Goal: Task Accomplishment & Management: Complete application form

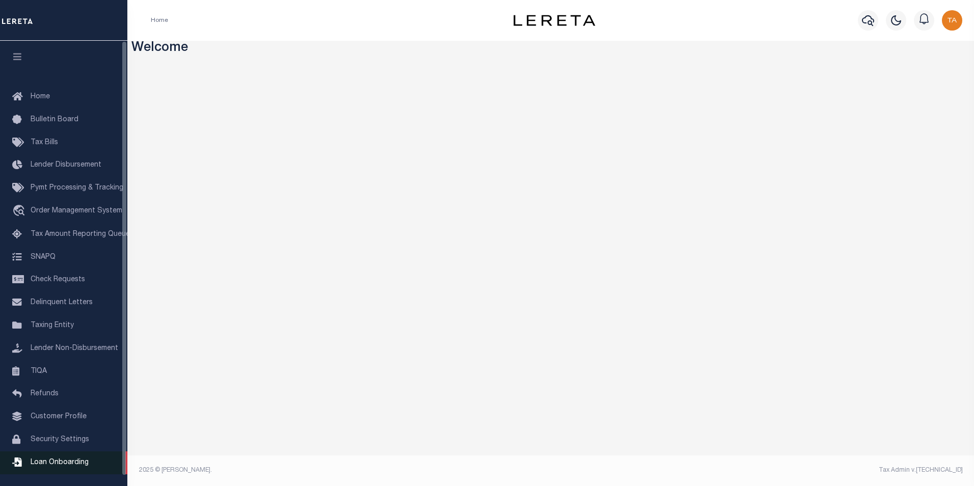
click at [58, 466] on span "Loan Onboarding" at bounding box center [60, 462] width 58 height 7
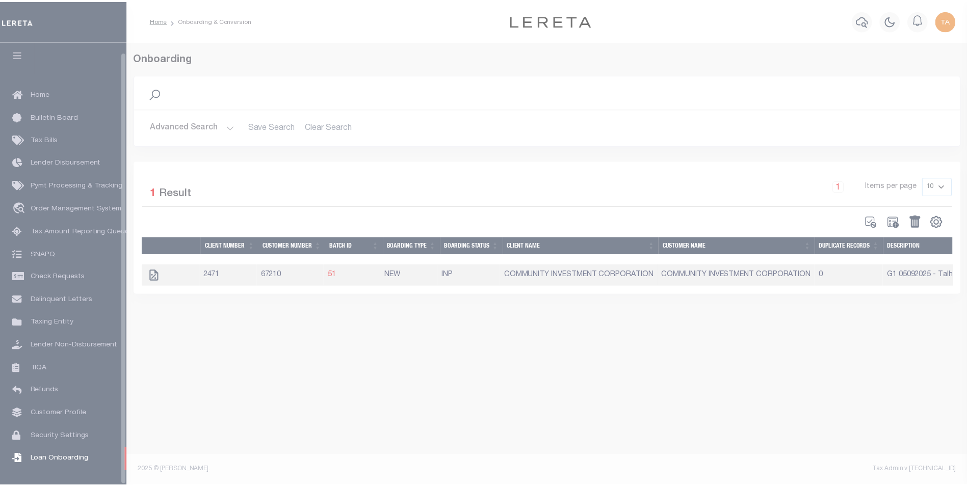
scroll to position [10, 0]
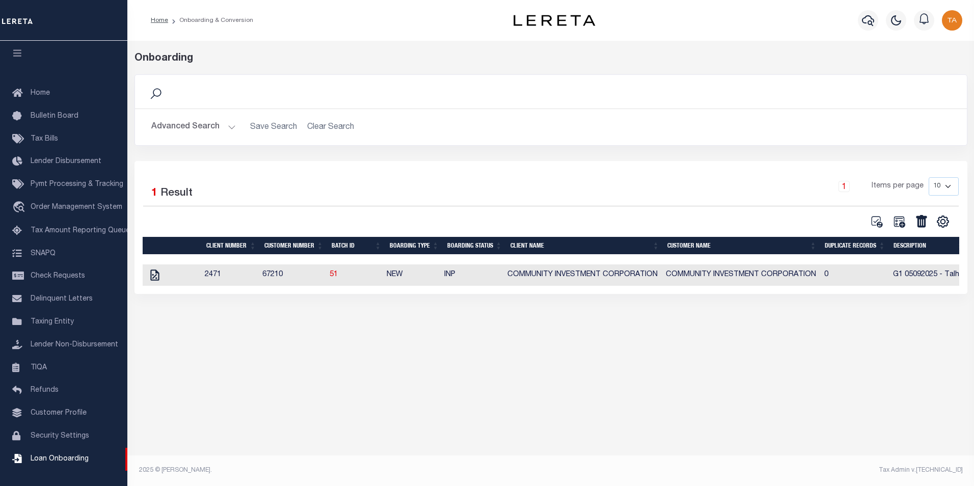
click at [211, 128] on button "Advanced Search" at bounding box center [193, 127] width 85 height 20
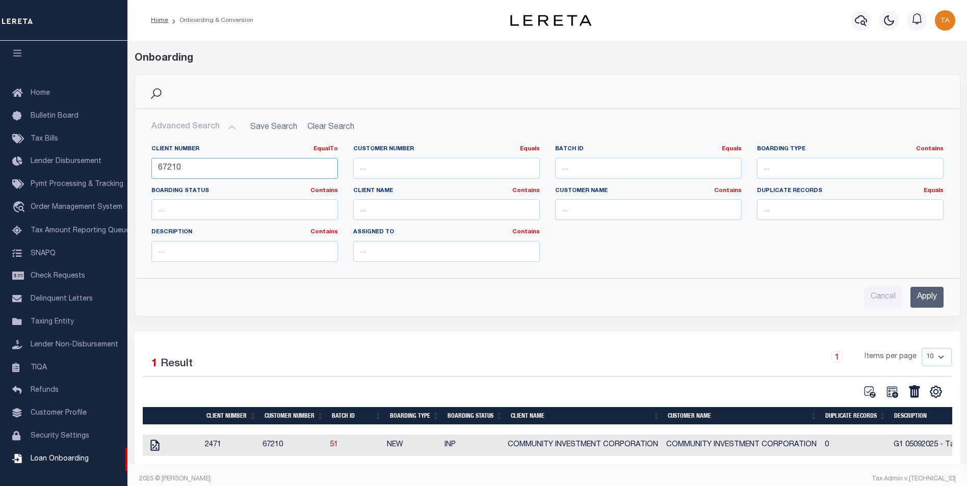
click at [193, 172] on input "67210" at bounding box center [244, 168] width 186 height 21
type input "6"
click at [933, 296] on input "Apply" at bounding box center [926, 297] width 33 height 21
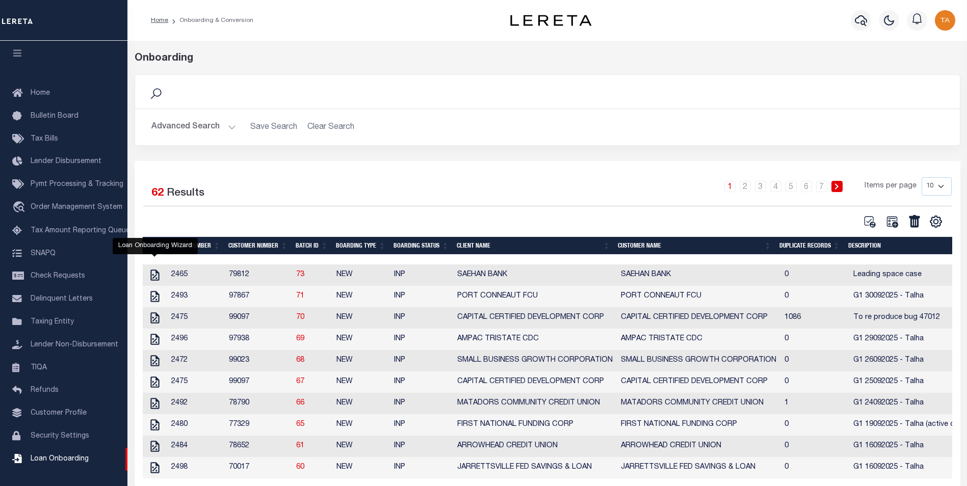
click at [163, 278] on link at bounding box center [155, 274] width 16 height 7
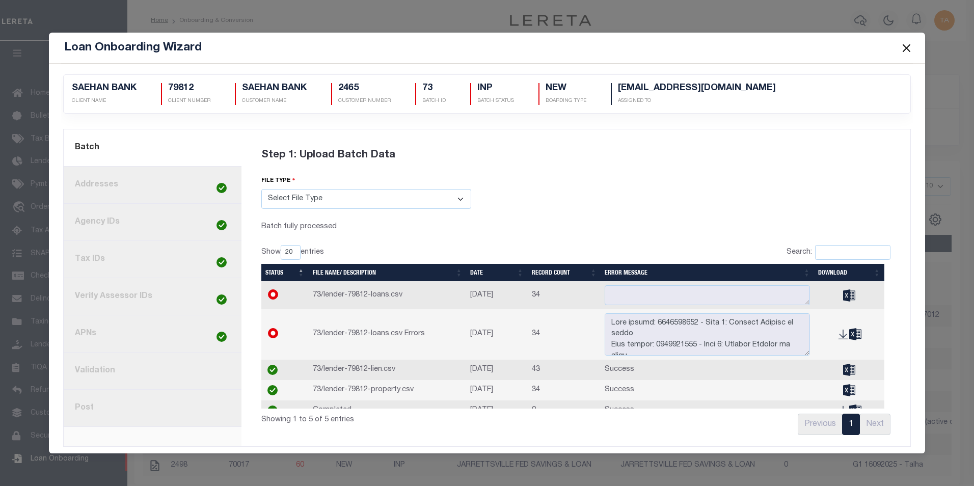
click at [169, 407] on link "8. Post" at bounding box center [153, 408] width 178 height 37
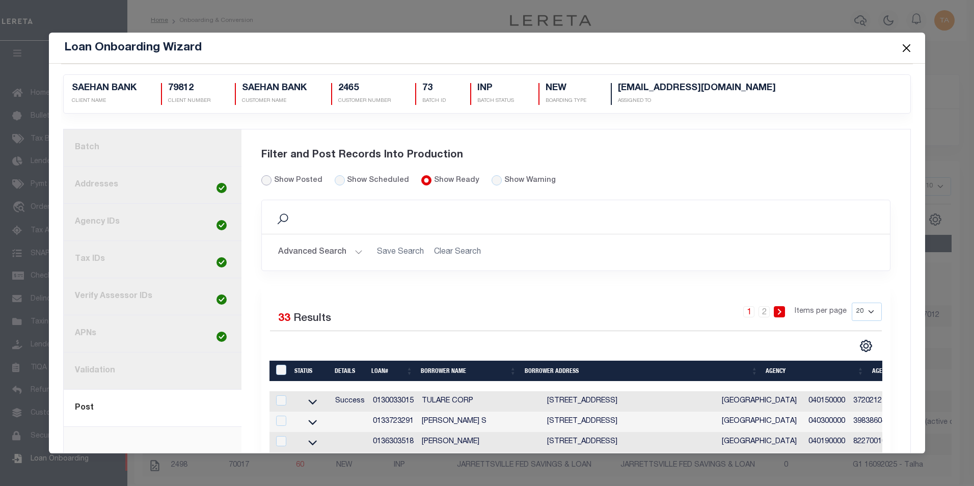
click at [266, 177] on input "Show Posted" at bounding box center [266, 180] width 10 height 10
radio input "true"
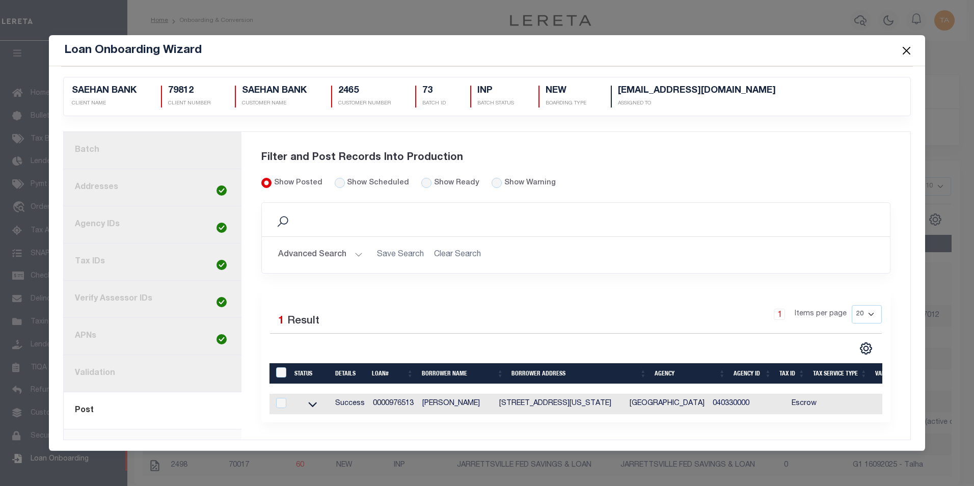
click at [905, 51] on button "Close" at bounding box center [906, 50] width 13 height 13
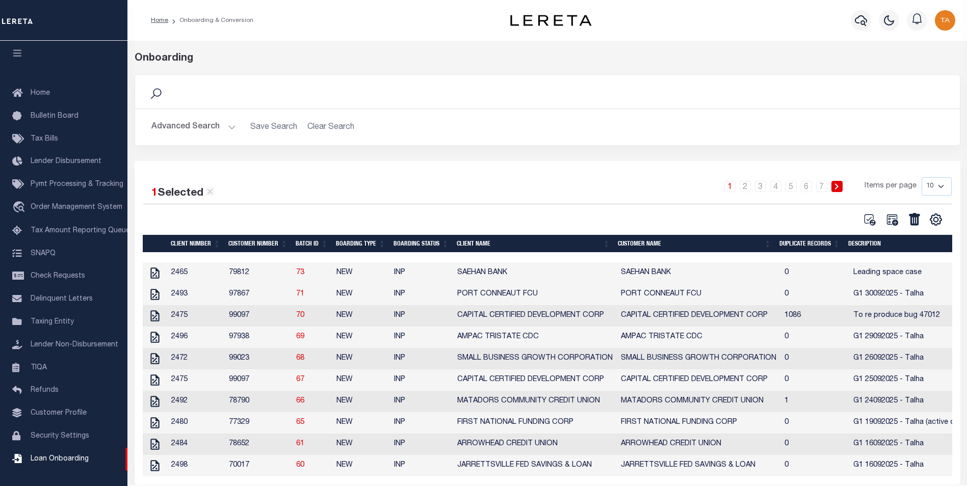
click at [179, 275] on td "2465" at bounding box center [196, 272] width 58 height 21
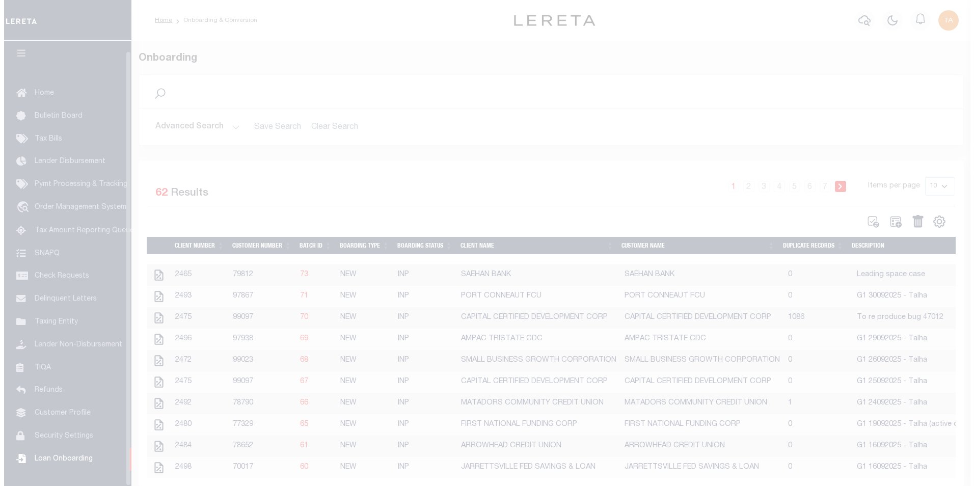
scroll to position [10, 0]
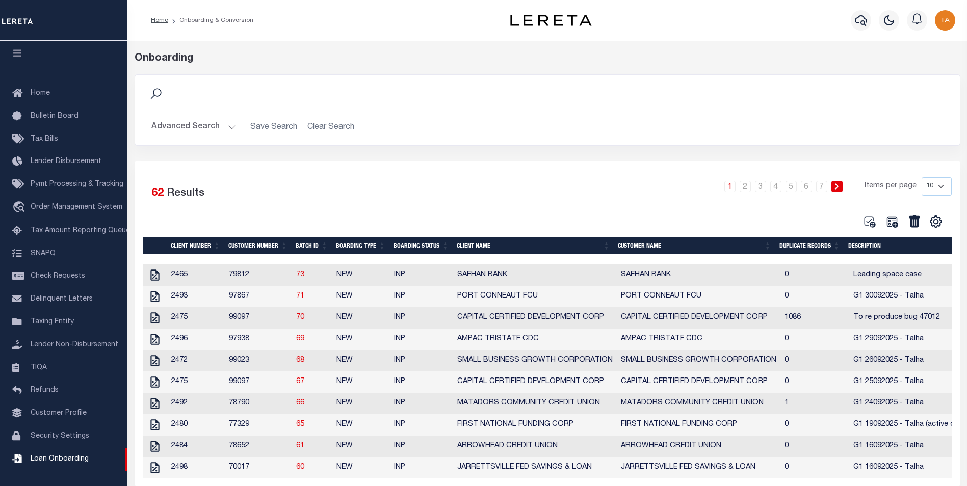
click at [272, 275] on td "79812" at bounding box center [258, 274] width 67 height 21
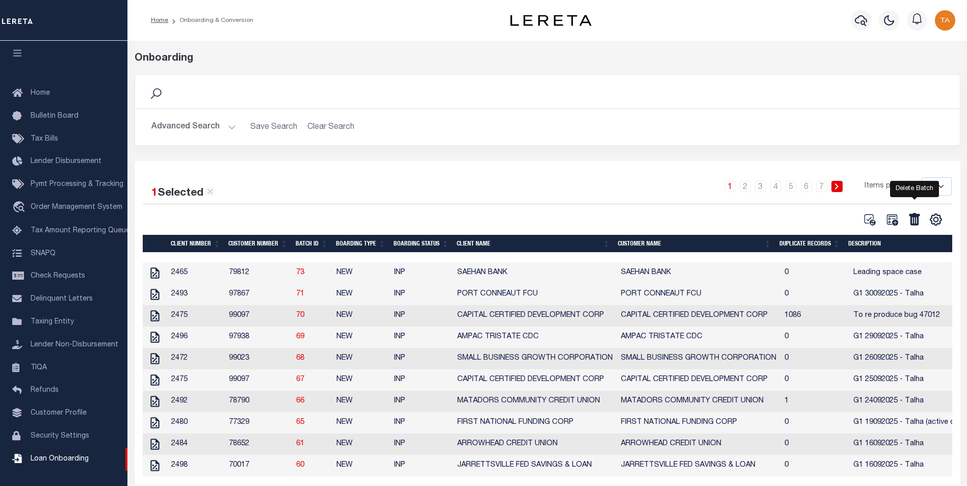
click at [917, 223] on icon at bounding box center [913, 219] width 11 height 12
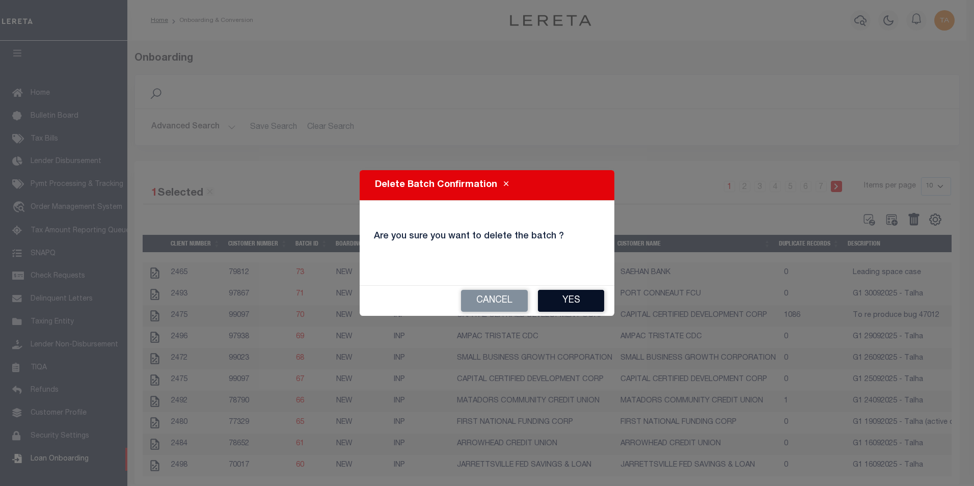
click at [577, 298] on button "Yes" at bounding box center [571, 301] width 66 height 22
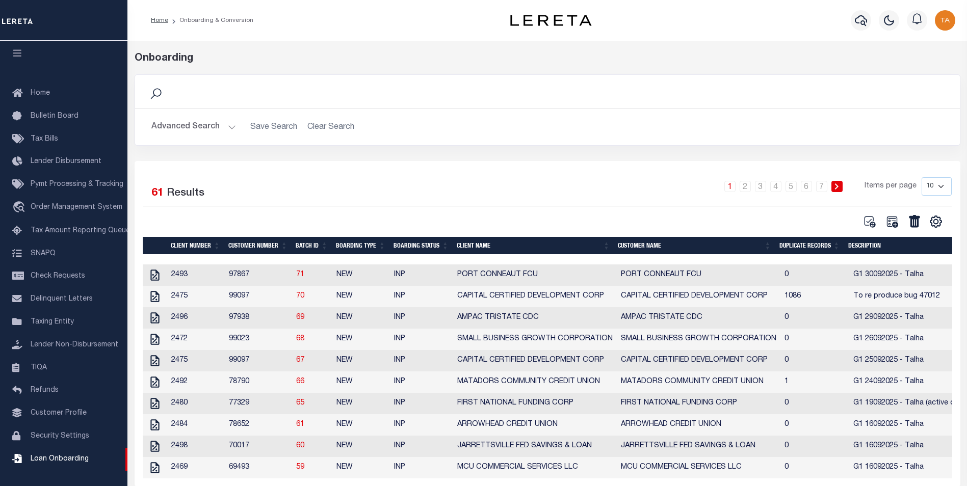
click at [210, 129] on button "Advanced Search" at bounding box center [193, 127] width 85 height 20
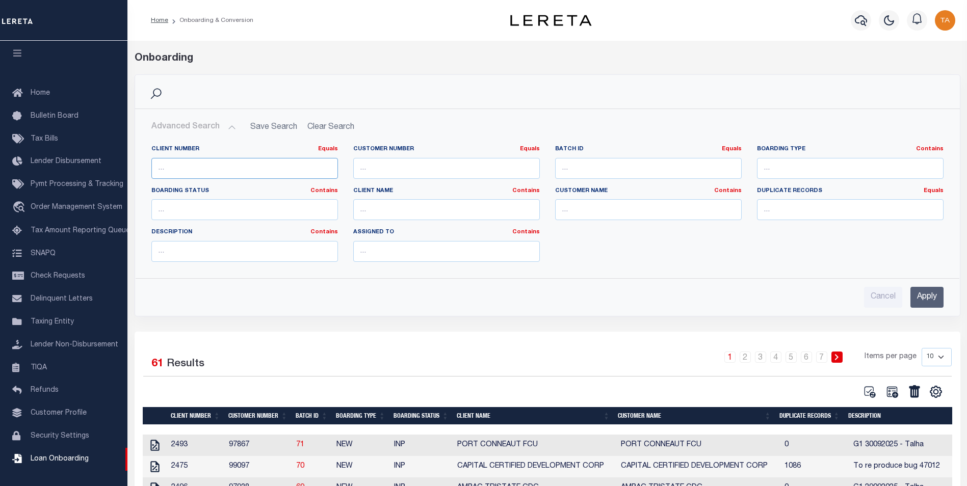
click at [212, 172] on input "number" at bounding box center [244, 168] width 186 height 21
type input "8"
type input "78676"
click at [927, 306] on input "Apply" at bounding box center [926, 297] width 33 height 21
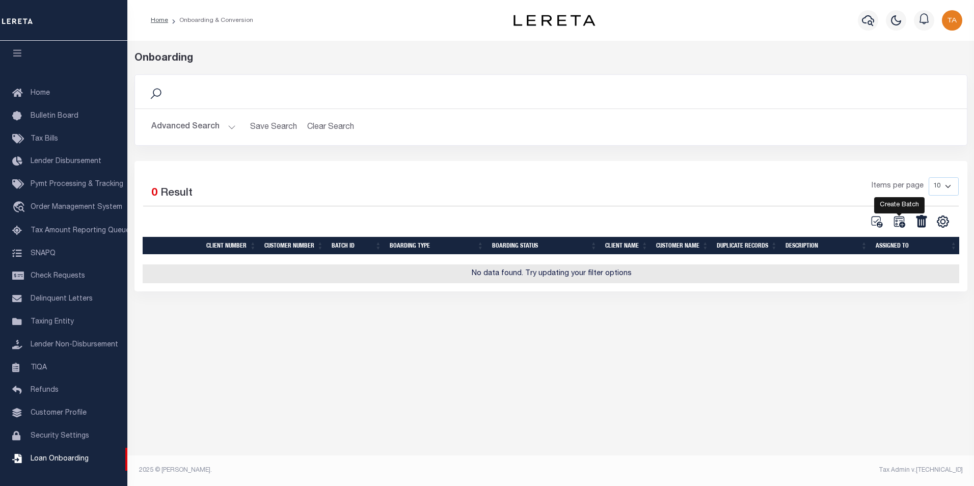
click at [899, 222] on icon at bounding box center [899, 221] width 13 height 13
select select
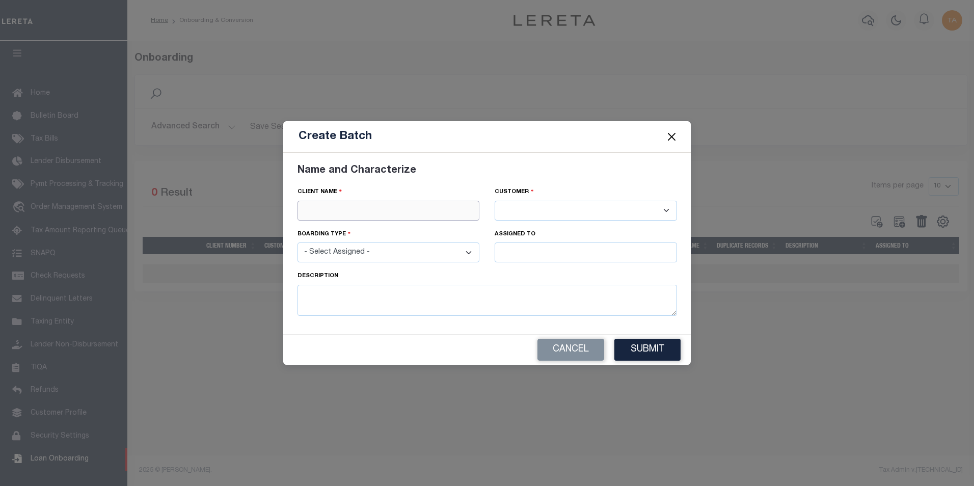
click at [397, 206] on input "text" at bounding box center [389, 211] width 182 height 20
paste input "ALERUS FINANCIAL"
click at [379, 223] on div "ALERUS FINANCIAL" at bounding box center [388, 229] width 181 height 16
type input "ALERUS FINANCIAL"
click at [365, 256] on select "- Select Assigned - NEW - New Loan REF - Refinance Loan CWF - Conversion with F…" at bounding box center [389, 253] width 182 height 20
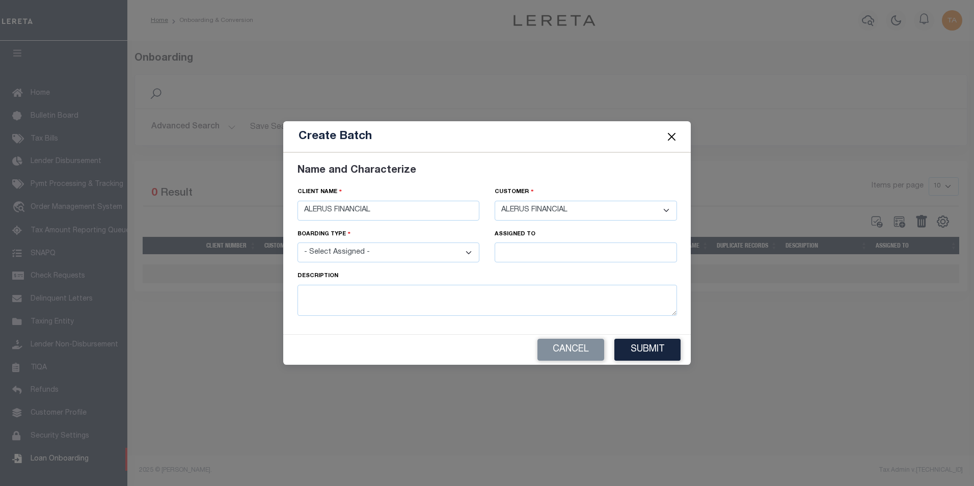
select select "NEW"
click at [298, 243] on select "- Select Assigned - NEW - New Loan REF - Refinance Loan CWF - Conversion with F…" at bounding box center [389, 253] width 182 height 20
click at [524, 255] on input "text" at bounding box center [586, 253] width 182 height 20
type input "[PERSON_NAME]"
click at [539, 269] on div "[PERSON_NAME]" at bounding box center [585, 271] width 181 height 16
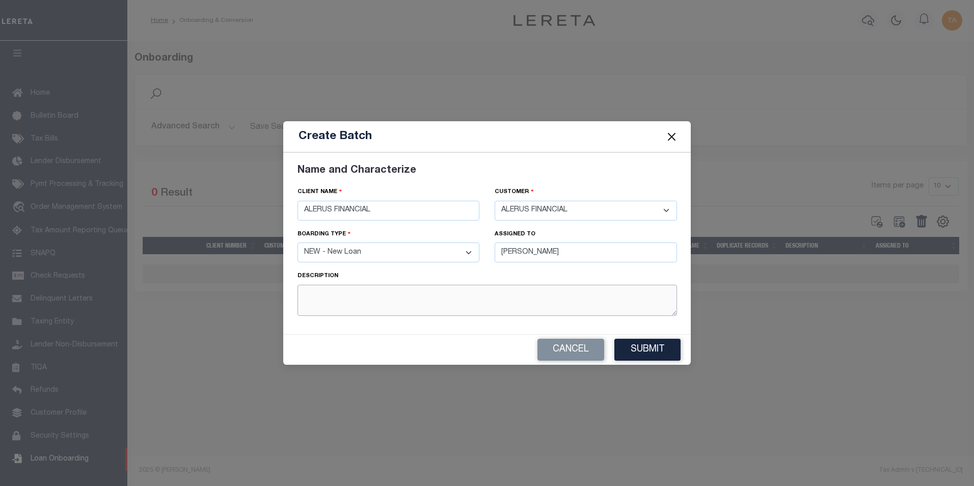
click at [432, 298] on textarea at bounding box center [488, 300] width 380 height 31
type textarea "G1 01102025 - Talha"
click at [645, 354] on button "Submit" at bounding box center [647, 350] width 66 height 22
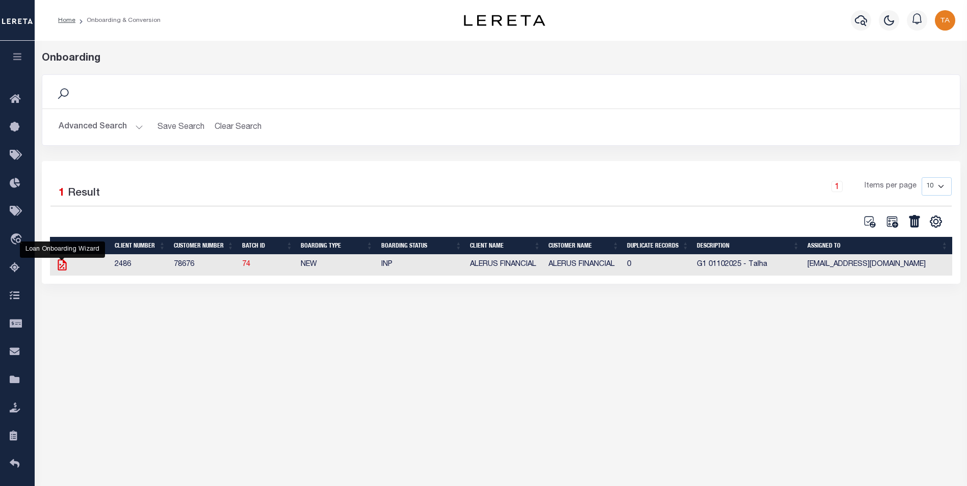
click at [59, 265] on icon at bounding box center [62, 264] width 13 height 13
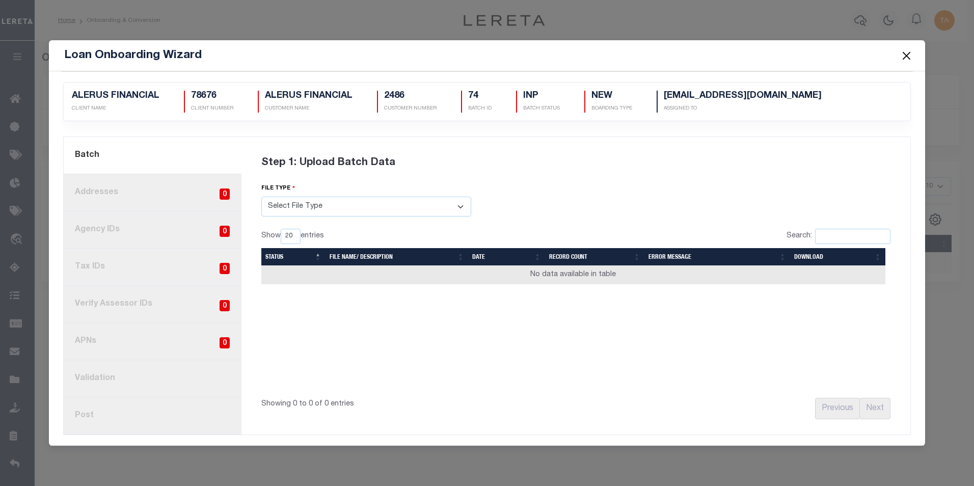
click at [308, 198] on select "Select File Type Lereta Lereta Conversion Zip" at bounding box center [366, 207] width 210 height 20
select select "LERETA"
click at [261, 197] on select "Select File Type Lereta Lereta Conversion Zip" at bounding box center [366, 207] width 210 height 20
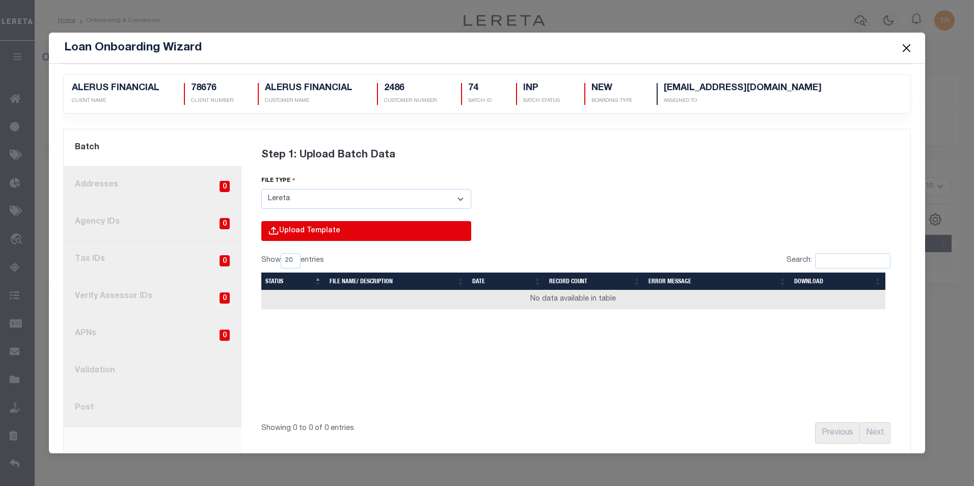
click at [304, 232] on input "file" at bounding box center [228, 241] width 485 height 41
type input "C:\fakepath\Lender-78676-Lien.csv"
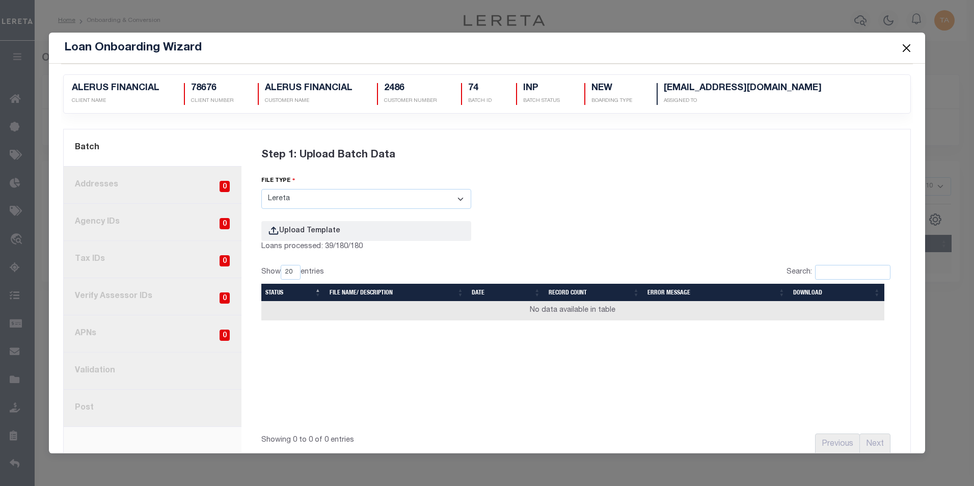
click at [907, 46] on button "Close" at bounding box center [906, 47] width 13 height 13
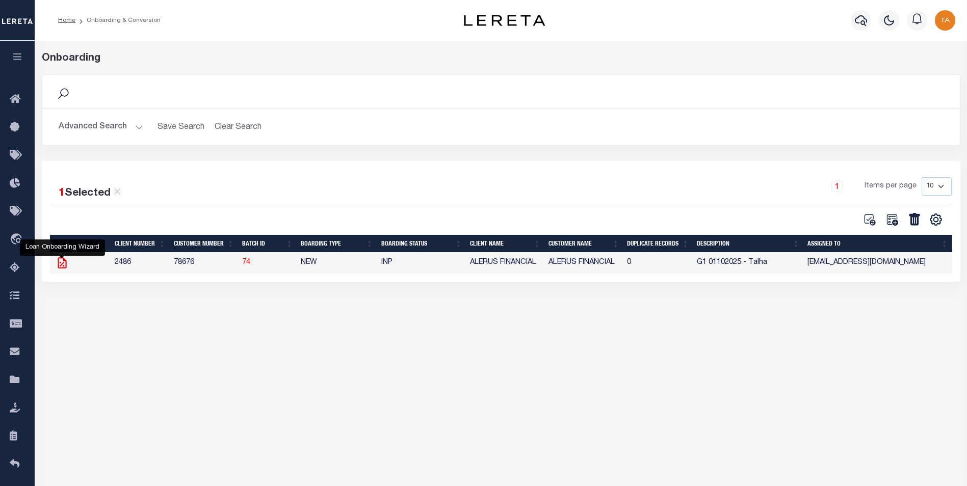
click at [57, 266] on icon at bounding box center [62, 262] width 13 height 13
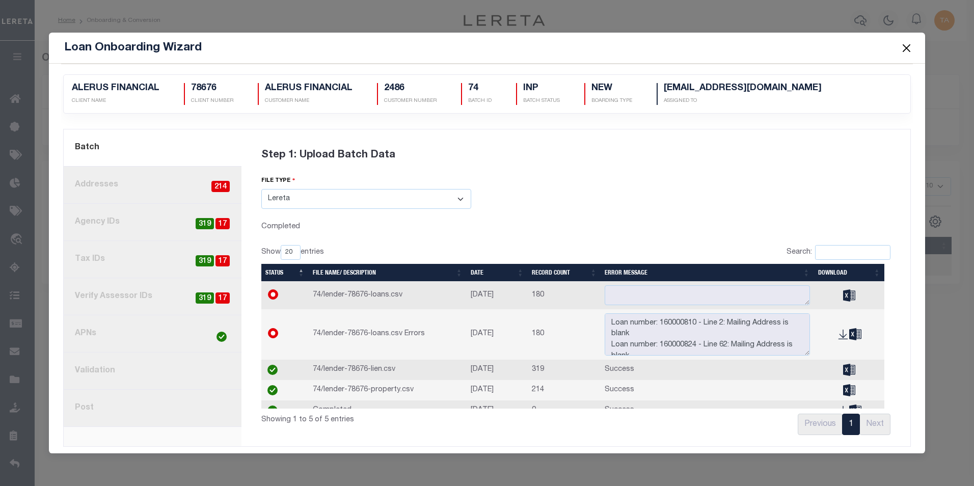
click at [147, 181] on link "2. Addresses 214" at bounding box center [153, 185] width 178 height 37
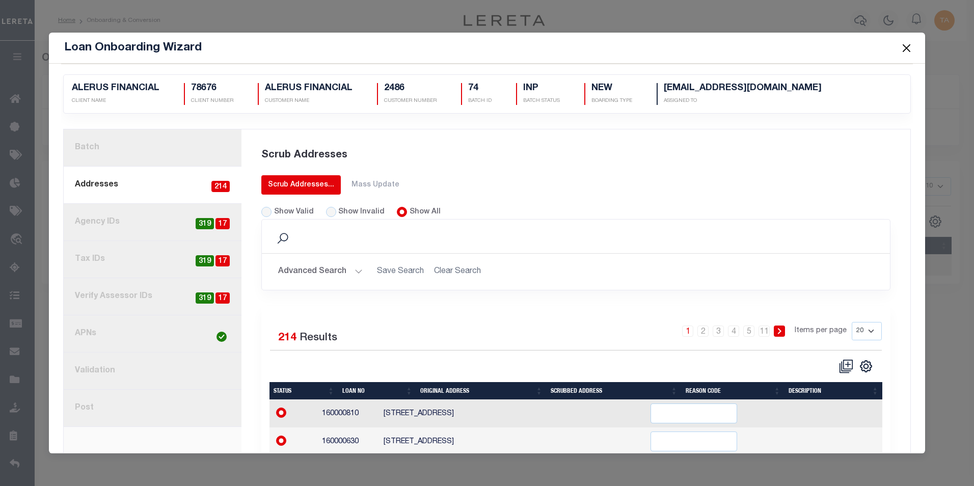
click at [278, 183] on div "Scrub Addresses..." at bounding box center [301, 185] width 66 height 11
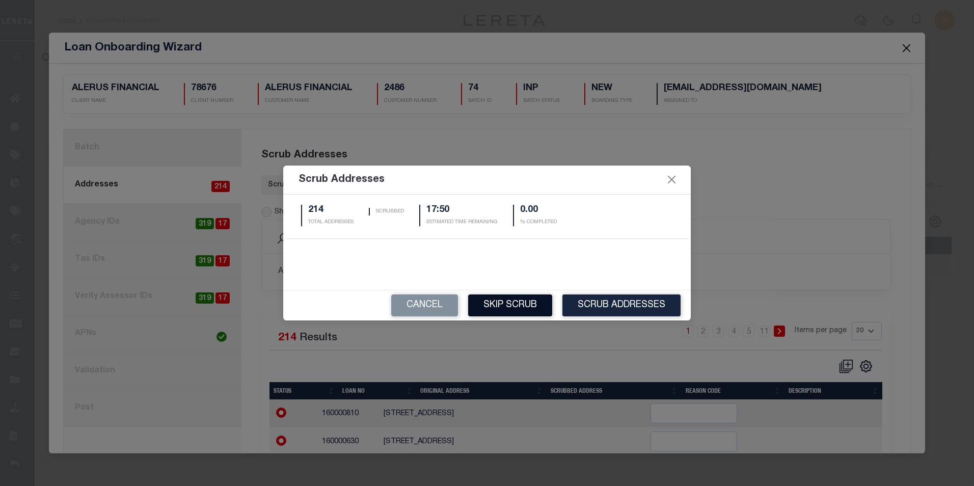
click at [504, 310] on button "Skip Scrub" at bounding box center [510, 306] width 84 height 22
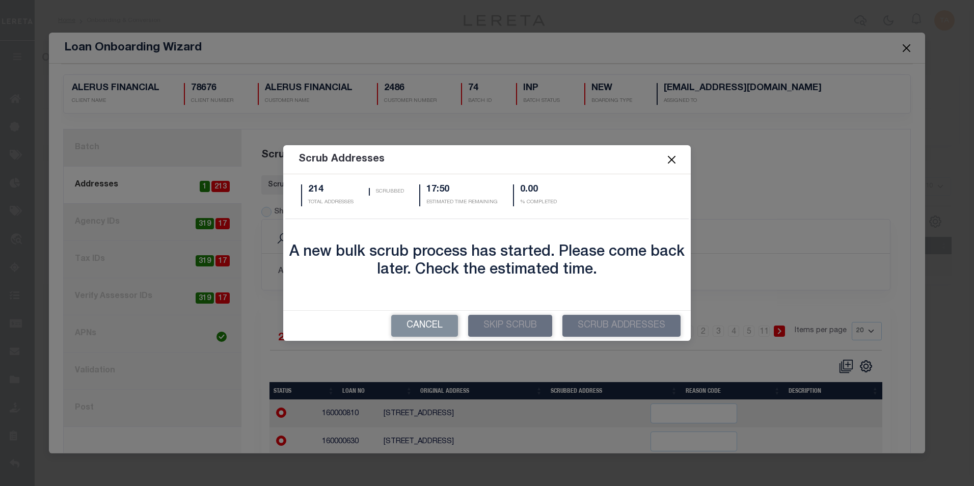
click at [675, 160] on button "Close" at bounding box center [671, 159] width 13 height 13
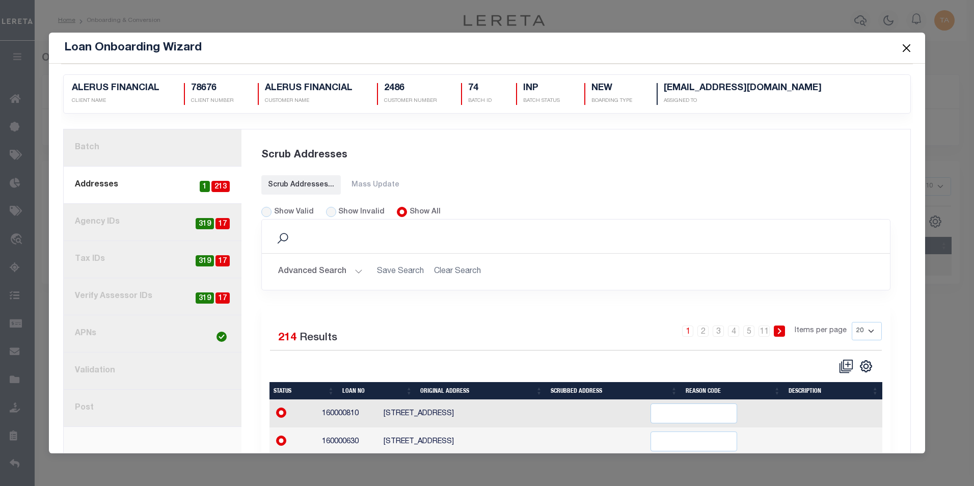
click at [906, 48] on button "Close" at bounding box center [906, 47] width 13 height 13
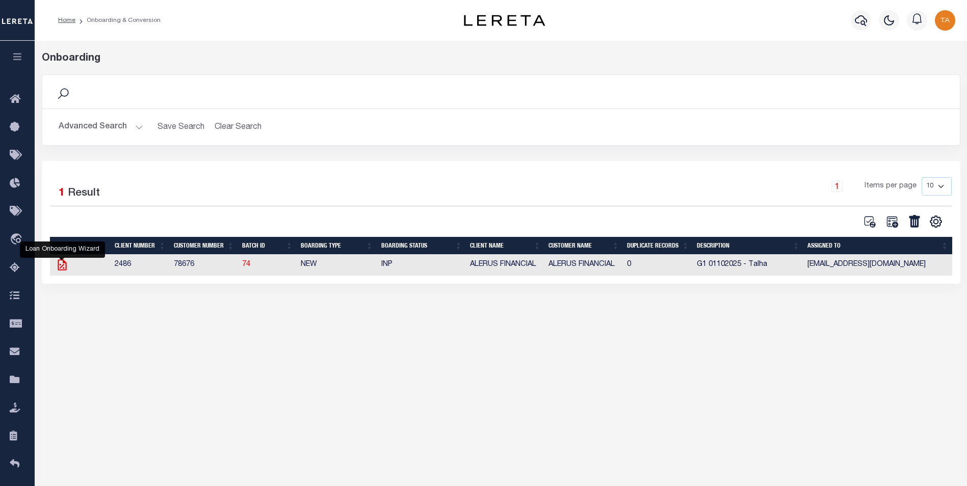
click at [64, 264] on icon at bounding box center [62, 264] width 9 height 11
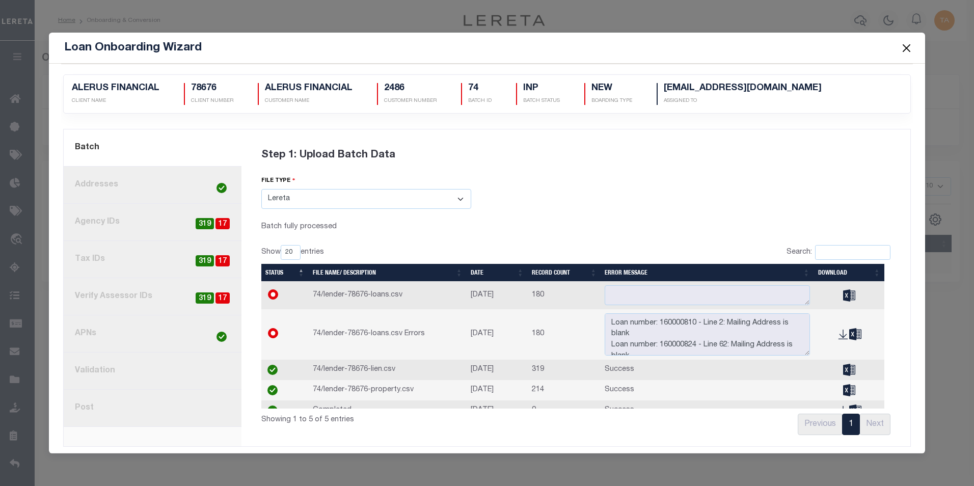
click at [72, 405] on link "8. Post" at bounding box center [153, 408] width 178 height 37
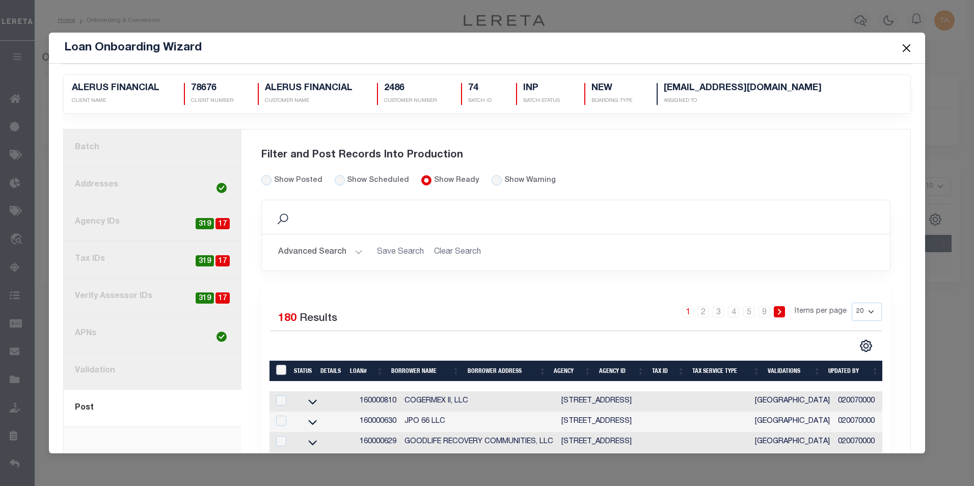
click at [276, 371] on input "LoanPrepID" at bounding box center [281, 370] width 10 height 10
checkbox input "true"
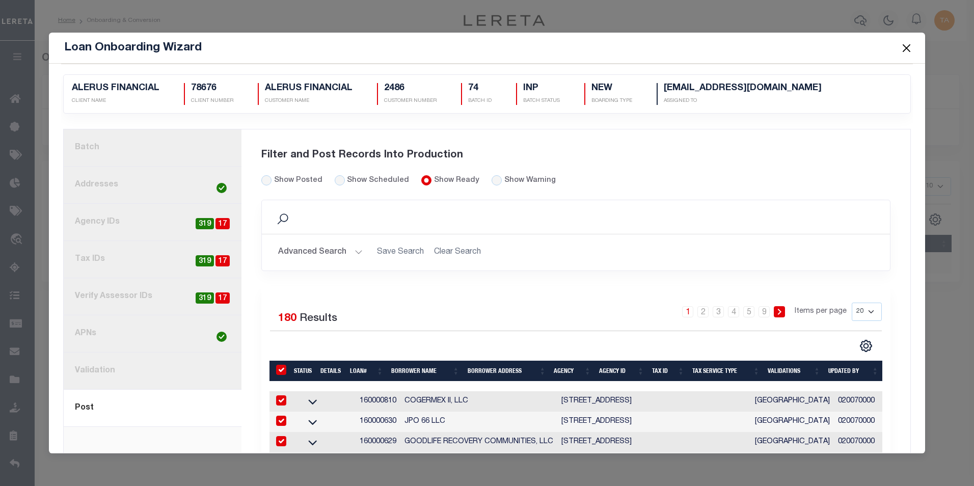
checkbox input "true"
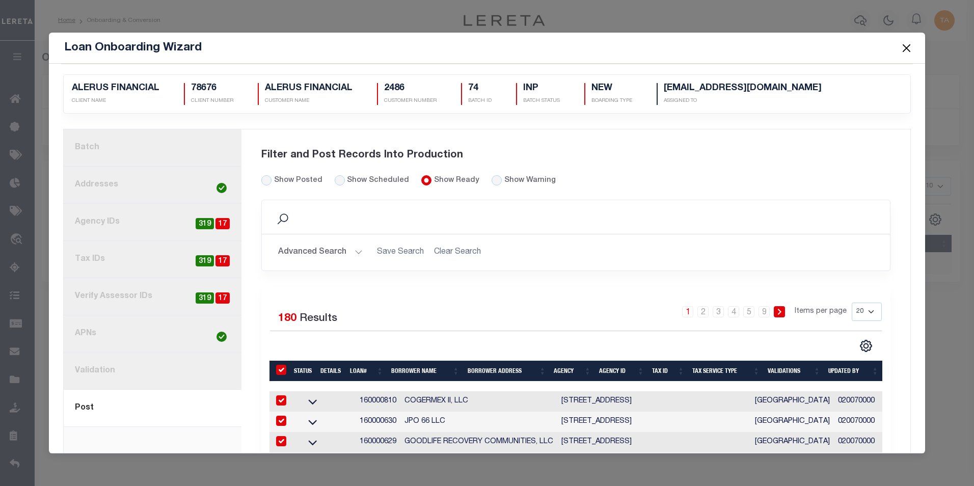
checkbox input "true"
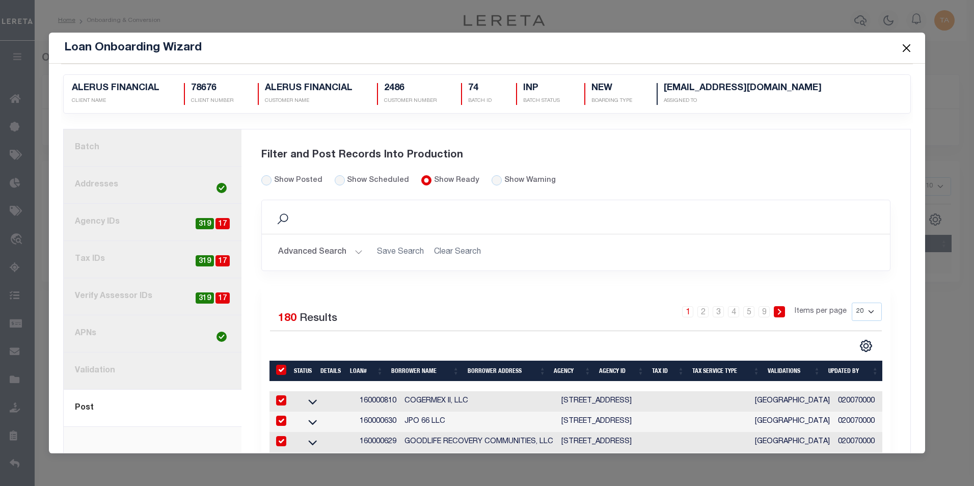
checkbox input "true"
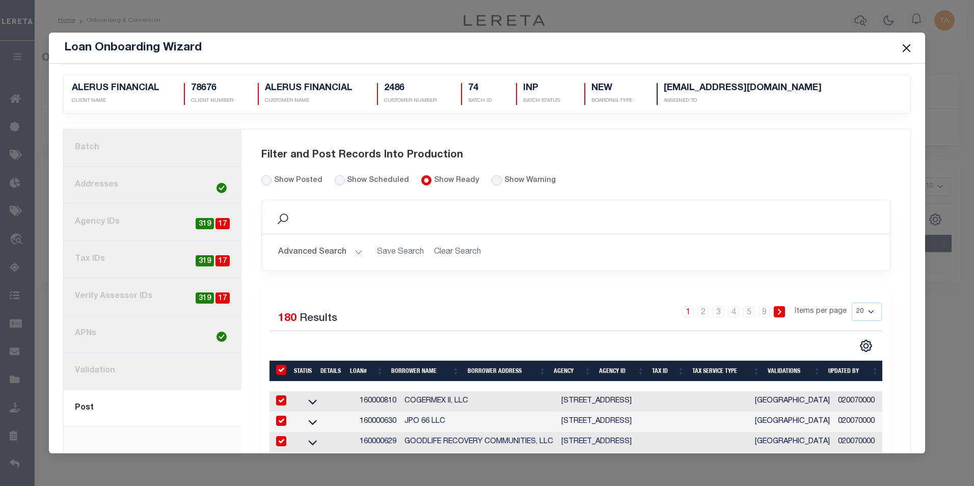
checkbox input "true"
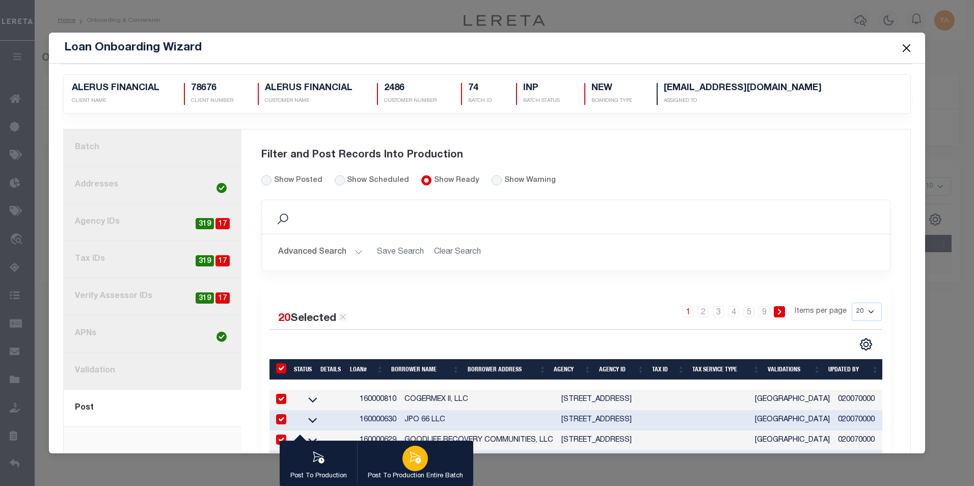
click at [422, 462] on div "button" at bounding box center [415, 458] width 25 height 25
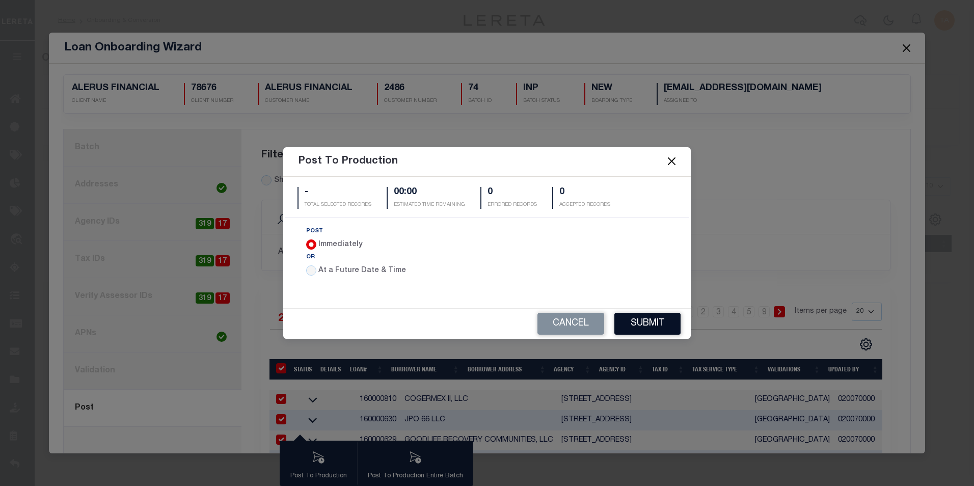
click at [649, 328] on button "Submit" at bounding box center [647, 324] width 66 height 22
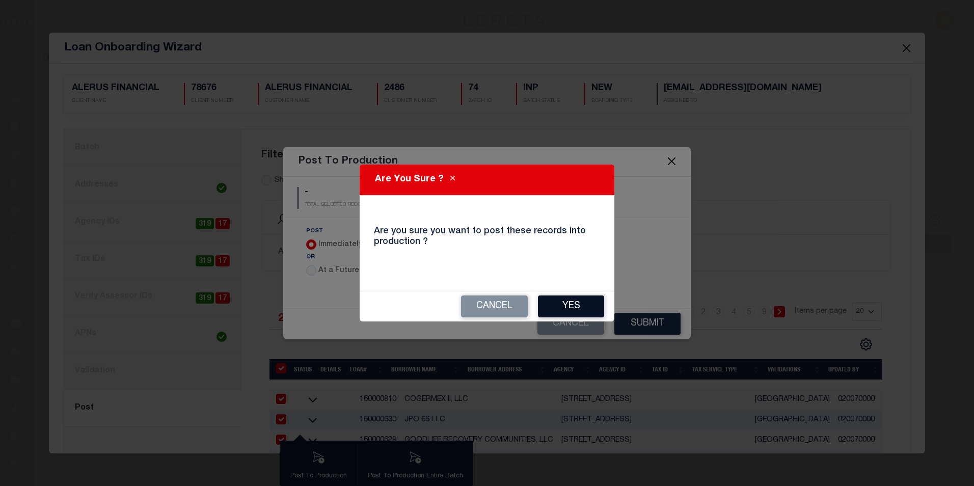
click at [577, 301] on button "Yes" at bounding box center [571, 307] width 66 height 22
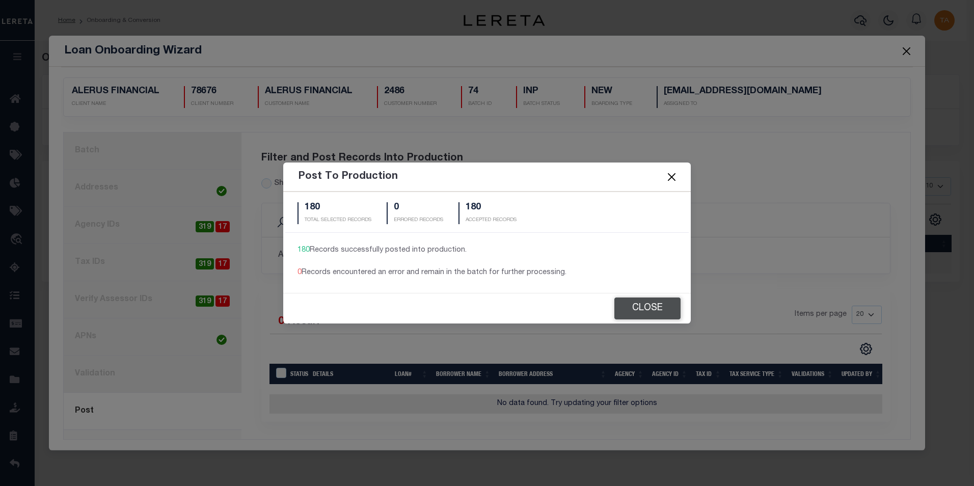
click at [642, 311] on button "Close" at bounding box center [647, 309] width 66 height 22
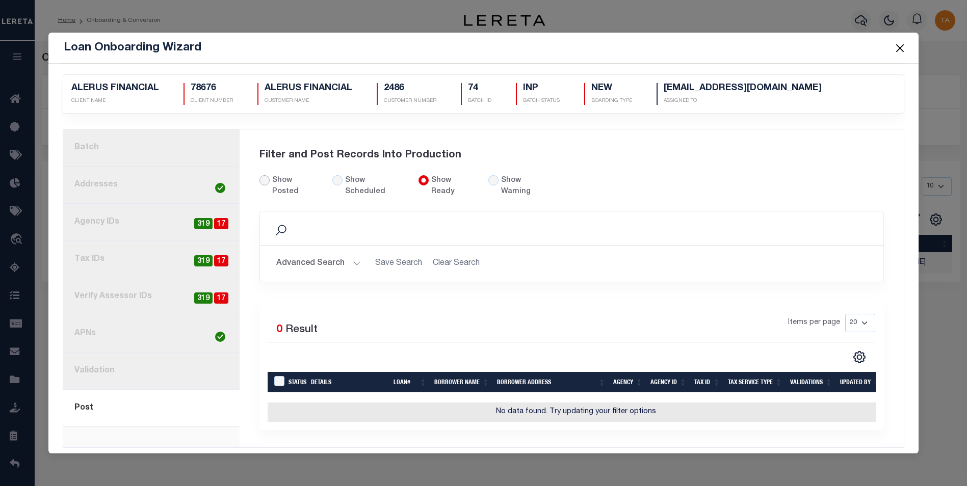
click at [261, 177] on input "Show Posted" at bounding box center [264, 180] width 10 height 10
radio input "true"
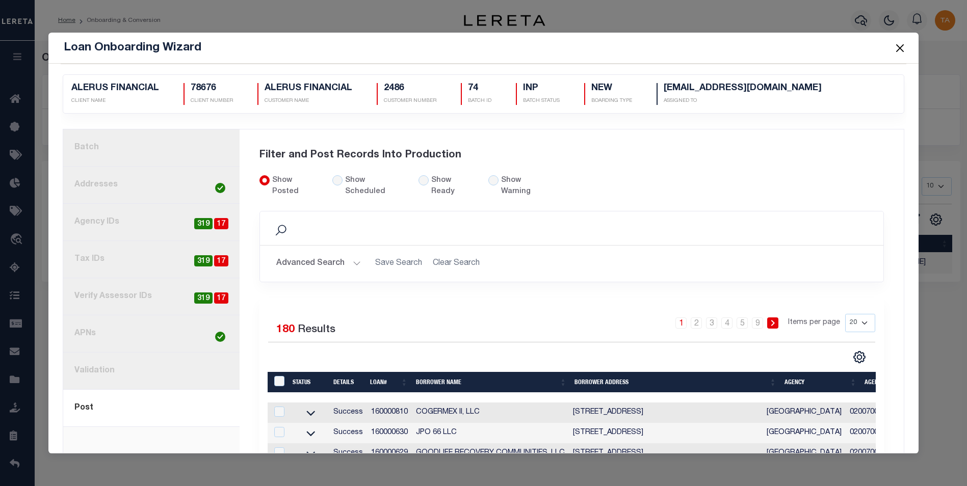
click at [334, 188] on div "Show Posted Show Scheduled Show Ready" at bounding box center [411, 193] width 319 height 36
click at [334, 185] on div "Show Scheduled" at bounding box center [369, 186] width 74 height 22
click at [332, 181] on input "Show Scheduled" at bounding box center [337, 180] width 10 height 10
radio input "true"
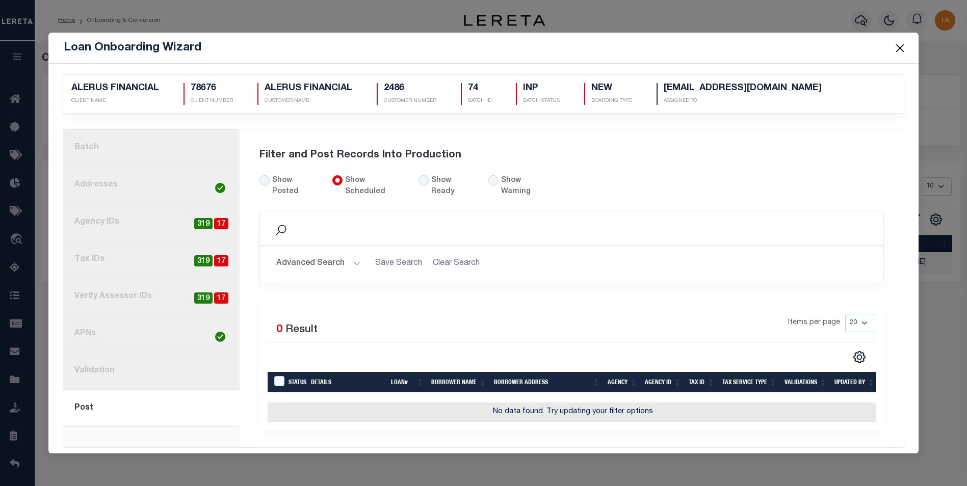
click at [413, 189] on div "Show Posted Show Scheduled Show Ready" at bounding box center [411, 193] width 319 height 36
click at [418, 179] on input "Show Ready" at bounding box center [423, 180] width 10 height 10
radio input "true"
click at [488, 179] on input "radio" at bounding box center [493, 180] width 10 height 10
radio input "true"
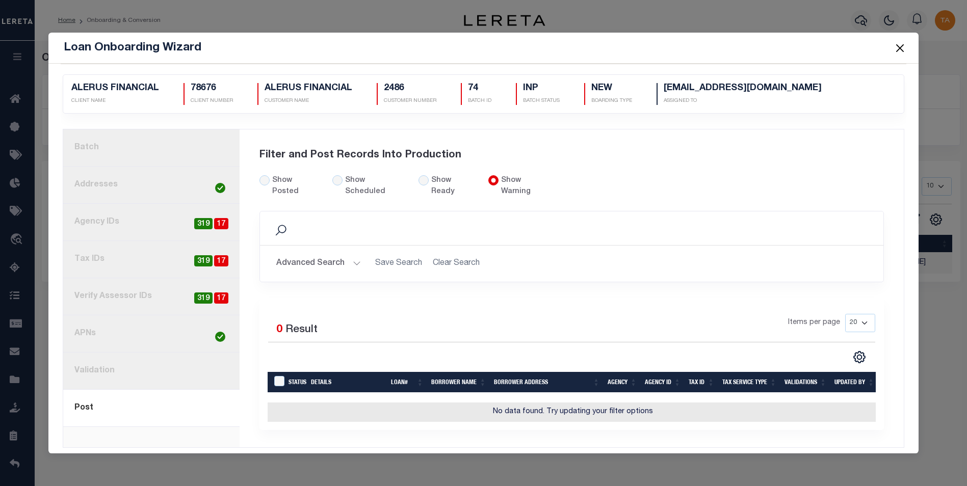
click at [902, 46] on button "Close" at bounding box center [899, 47] width 13 height 13
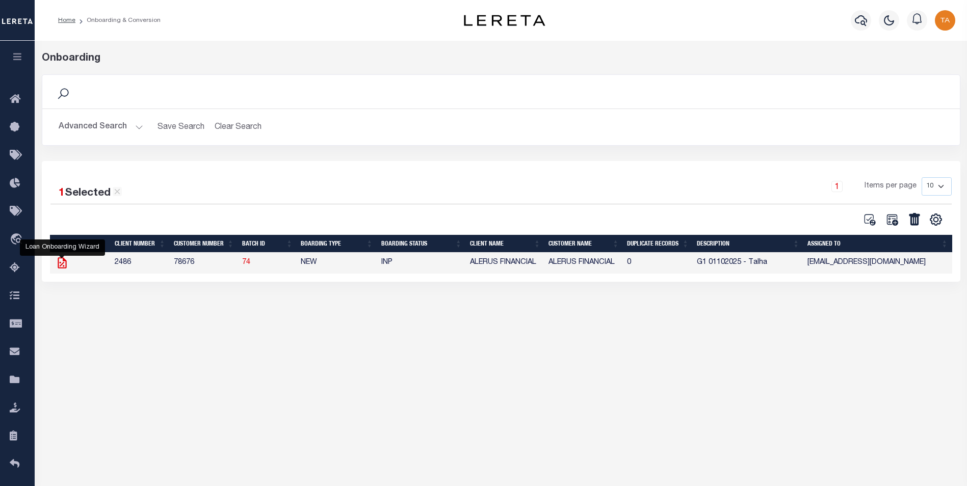
click at [61, 265] on icon at bounding box center [62, 262] width 9 height 11
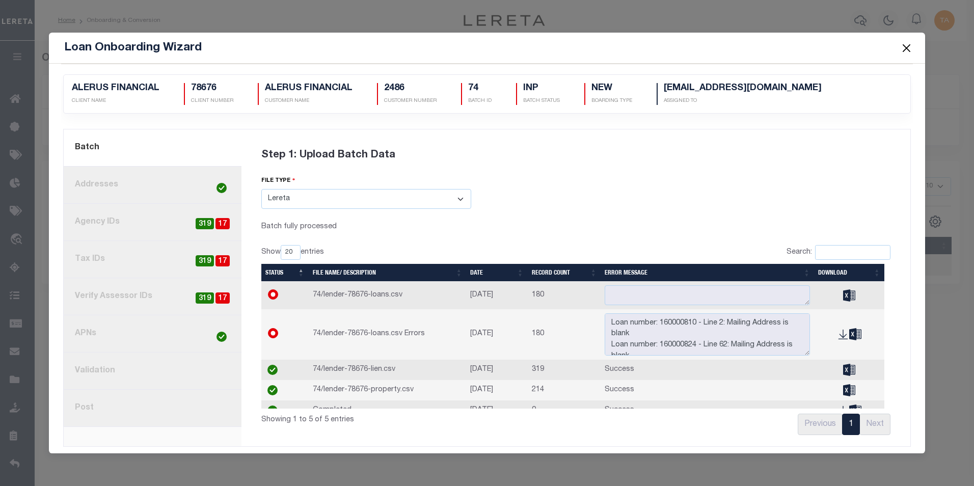
click at [74, 412] on link "8. Post" at bounding box center [153, 408] width 178 height 37
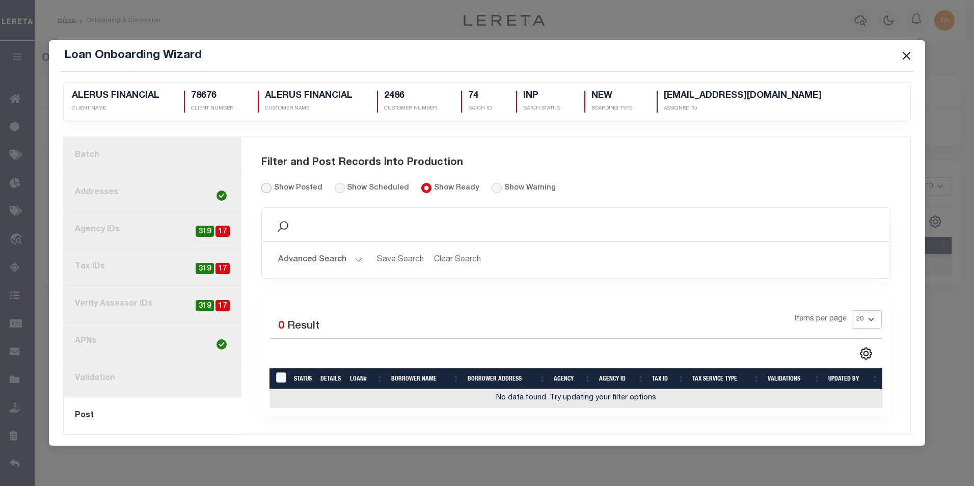
click at [263, 192] on input "Show Posted" at bounding box center [266, 188] width 10 height 10
radio input "true"
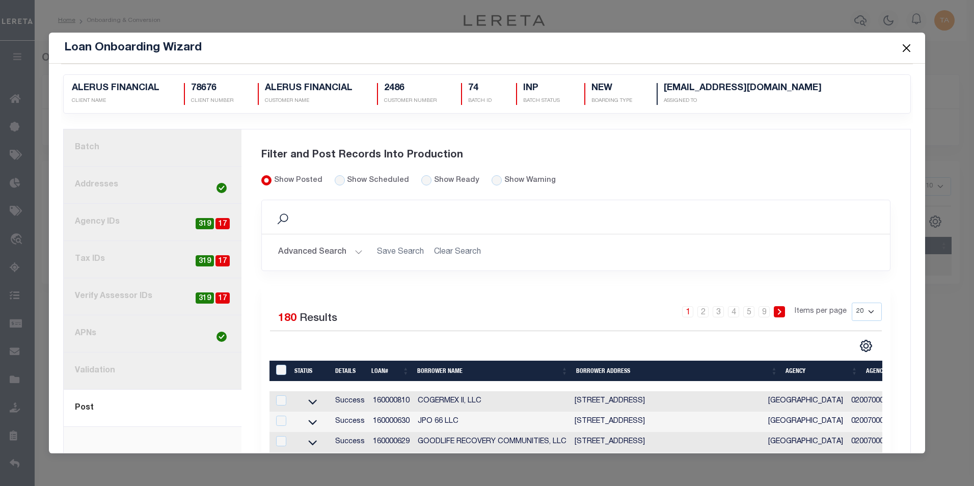
click at [906, 47] on button "Close" at bounding box center [906, 47] width 13 height 13
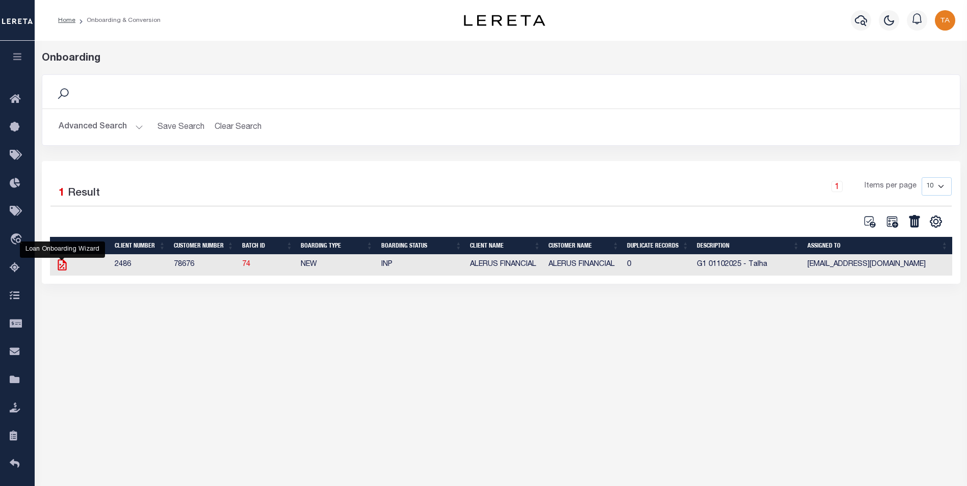
click at [60, 267] on icon at bounding box center [62, 264] width 9 height 11
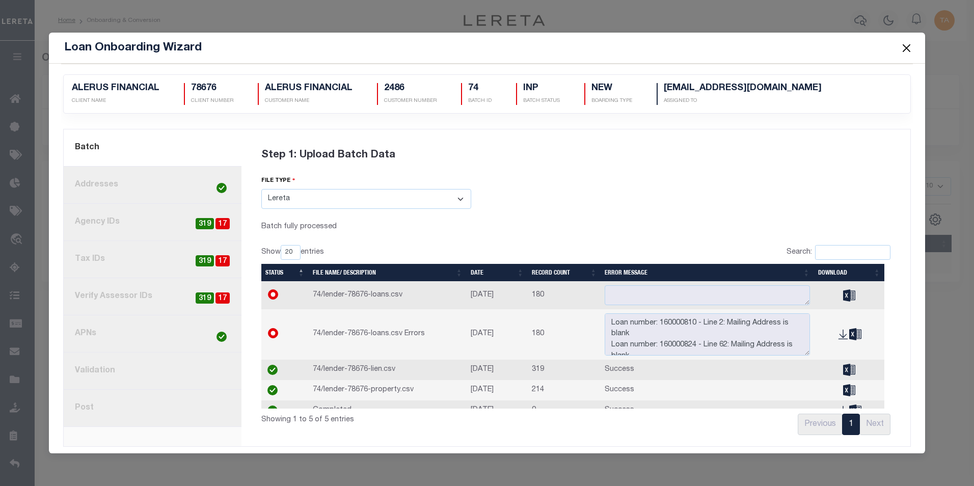
drag, startPoint x: 737, startPoint y: 418, endPoint x: 917, endPoint y: 402, distance: 180.6
